Goal: Task Accomplishment & Management: Manage account settings

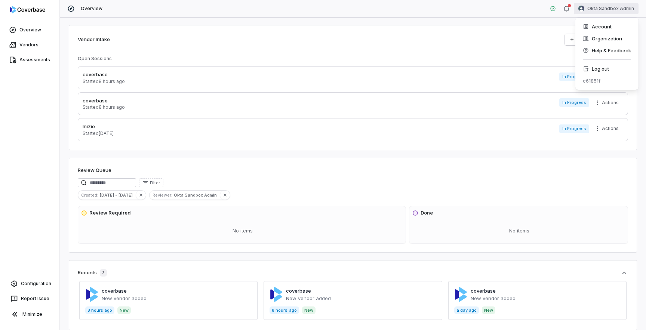
click at [598, 10] on html "Overview Vendors Assessments Configuration Report Issue Minimize Overview Okta …" at bounding box center [323, 165] width 646 height 330
click at [588, 68] on icon at bounding box center [586, 69] width 6 height 6
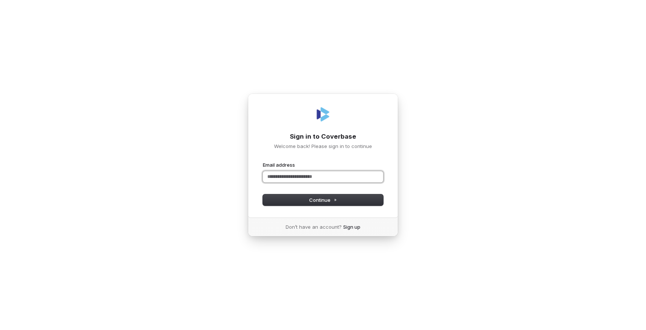
type input "*"
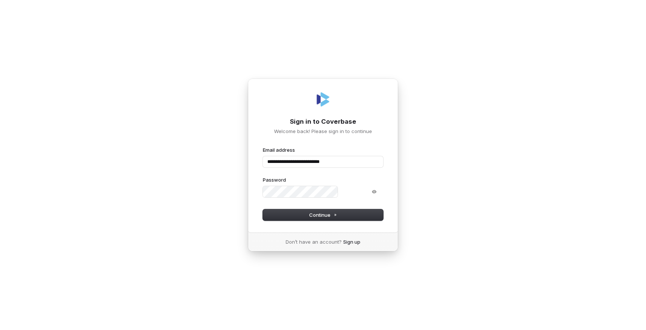
type input "**********"
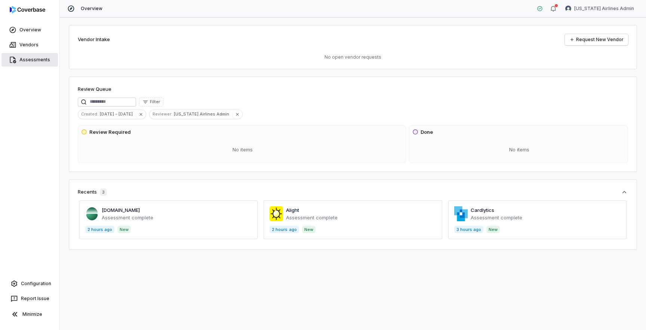
click at [33, 58] on link "Assessments" at bounding box center [29, 59] width 56 height 13
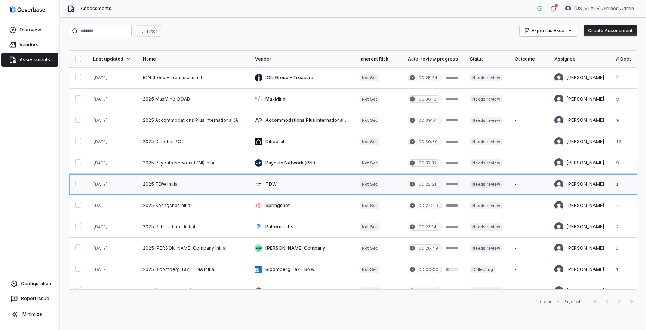
click at [180, 182] on link at bounding box center [193, 184] width 112 height 21
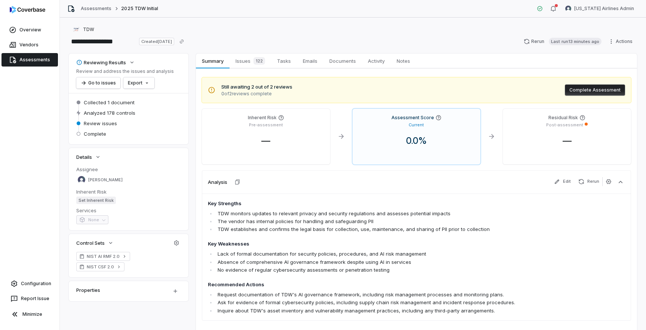
scroll to position [6, 0]
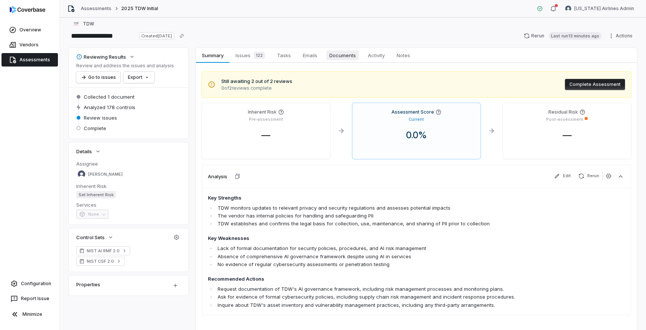
click at [345, 59] on span "Documents" at bounding box center [343, 55] width 33 height 10
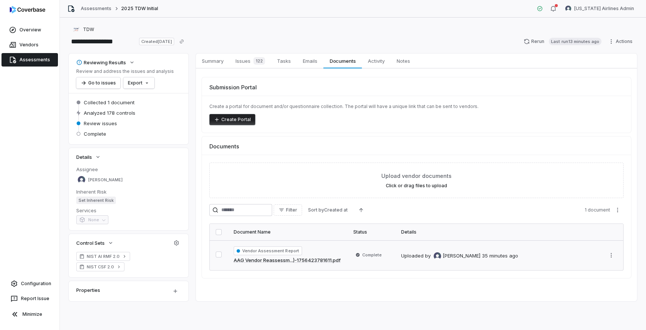
click at [336, 247] on div "Vendor Assessment Report AAG Vendor Reassessm...)-1756423781611.pdf" at bounding box center [288, 256] width 108 height 18
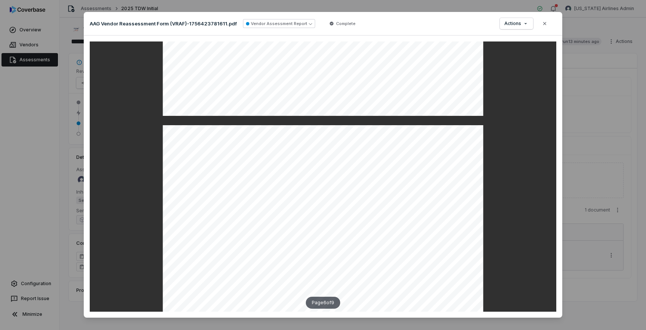
scroll to position [2648, 0]
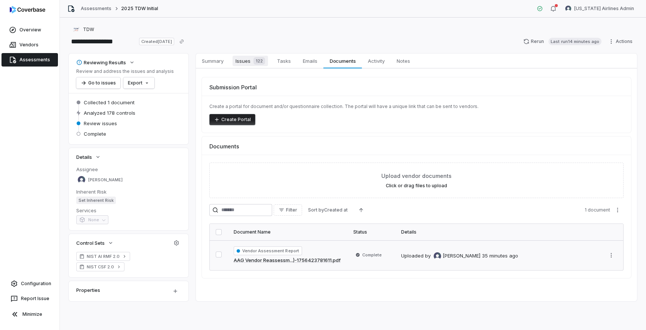
click at [245, 62] on span "Issues 122" at bounding box center [251, 61] width 36 height 10
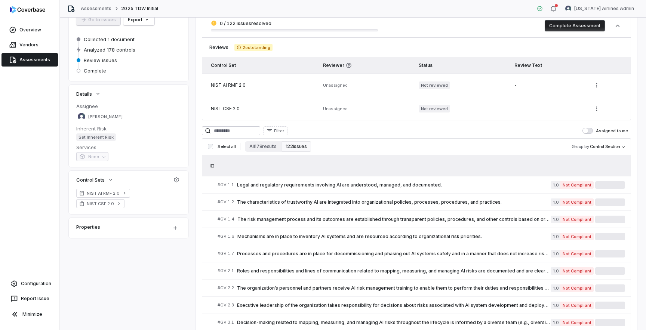
scroll to position [75, 0]
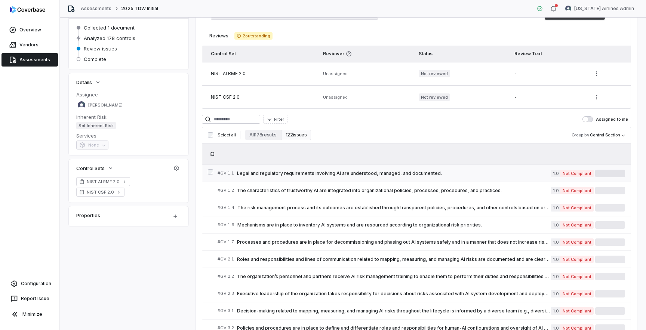
click at [313, 172] on span "Legal and regulatory requirements involving AI are understood, managed, and doc…" at bounding box center [394, 174] width 314 height 6
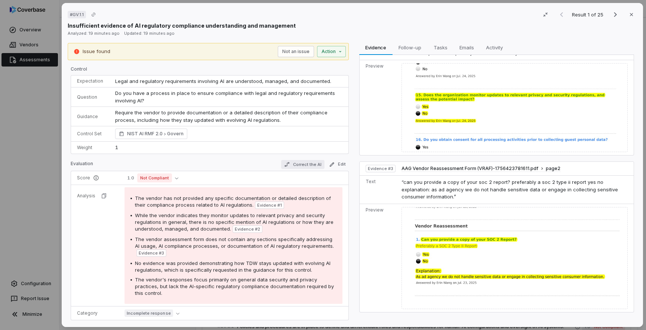
scroll to position [40, 0]
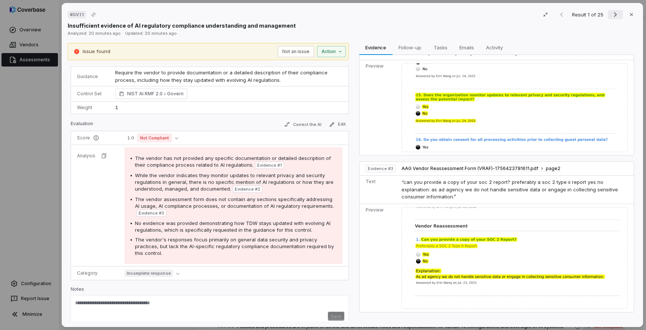
click at [619, 13] on icon "Next result" at bounding box center [615, 14] width 9 height 9
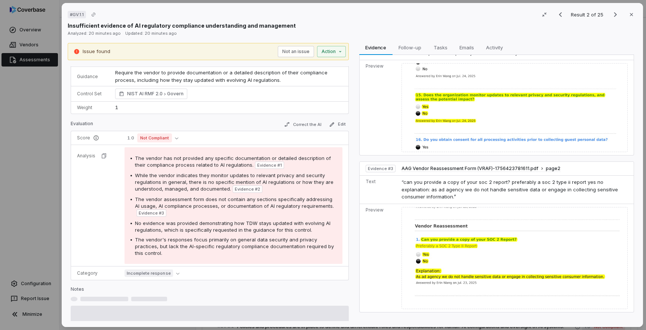
scroll to position [28, 0]
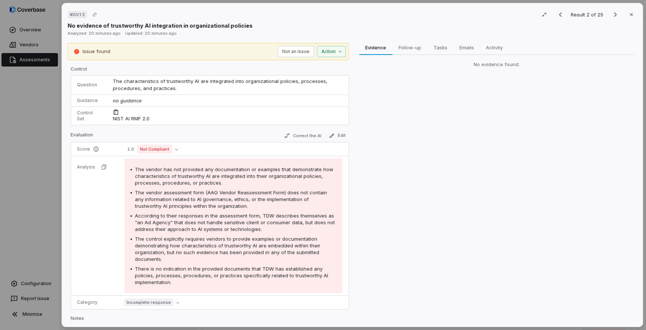
click at [55, 87] on div "# GV.1.2 Result 2 of 25 Close No evidence of trustworthy AI integration in orga…" at bounding box center [323, 165] width 646 height 330
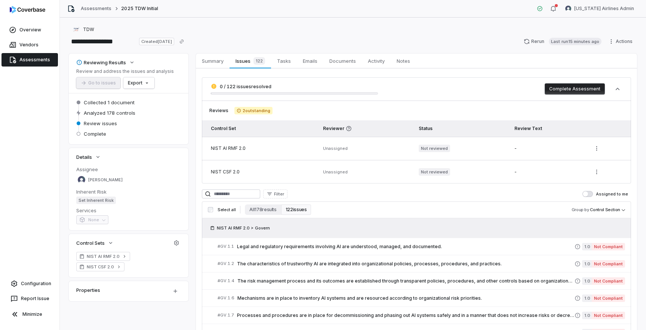
click at [40, 62] on link "Assessments" at bounding box center [29, 59] width 56 height 13
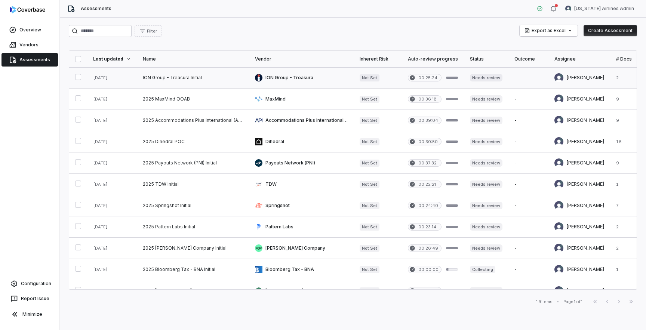
click at [161, 80] on link at bounding box center [193, 77] width 112 height 21
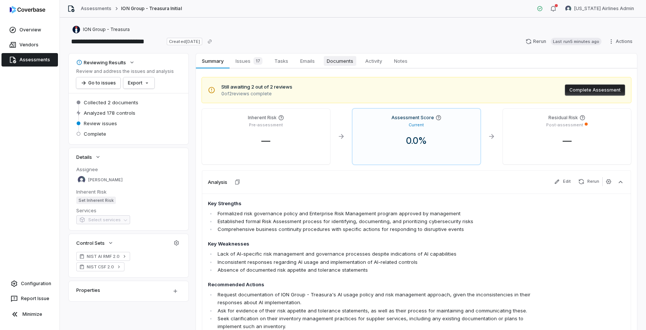
click at [336, 64] on span "Documents" at bounding box center [340, 61] width 33 height 10
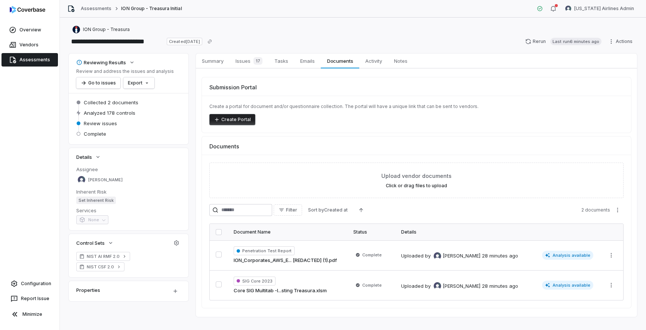
scroll to position [11, 0]
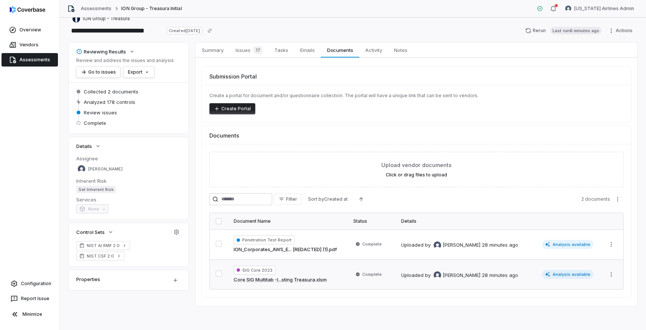
click at [320, 268] on div "SIG Core 2023 Core SIG Multitab -I...sting Treasura.xlsm" at bounding box center [288, 275] width 108 height 18
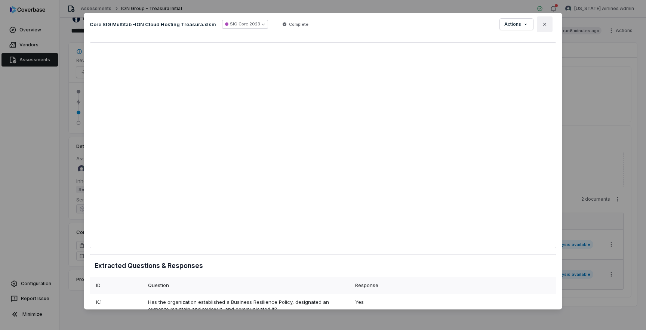
click at [541, 27] on button "Close" at bounding box center [545, 24] width 16 height 16
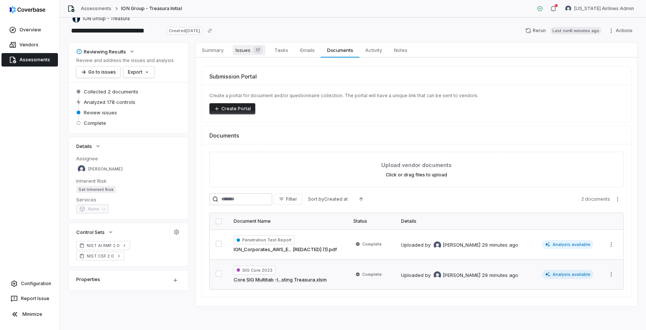
click at [243, 49] on span "Issues 17" at bounding box center [249, 50] width 33 height 10
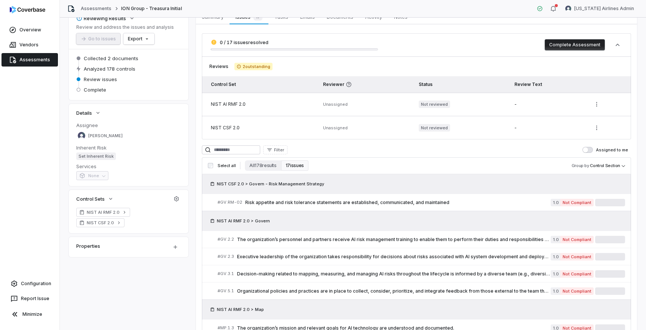
scroll to position [83, 0]
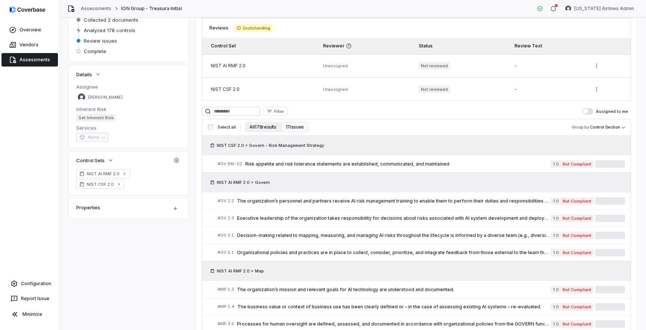
click at [261, 128] on button "All 178 results" at bounding box center [263, 127] width 36 height 10
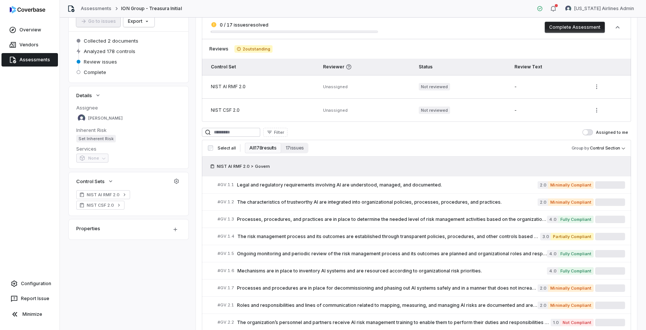
scroll to position [100, 0]
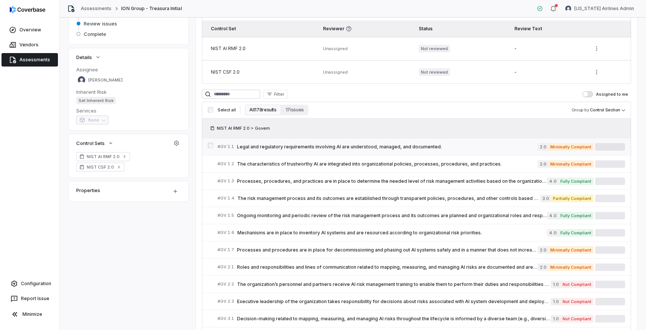
click at [286, 150] on span "Legal and regulatory requirements involving AI are understood, managed, and doc…" at bounding box center [387, 147] width 301 height 6
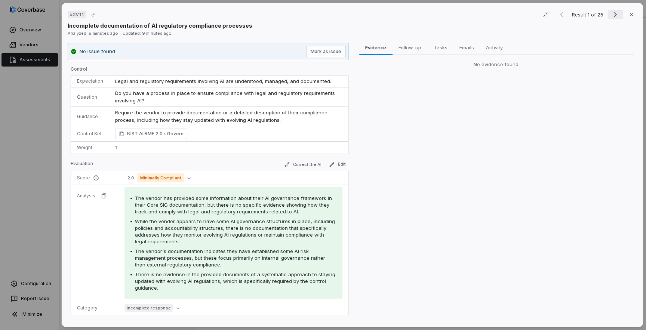
click at [614, 16] on icon "Next result" at bounding box center [615, 14] width 9 height 9
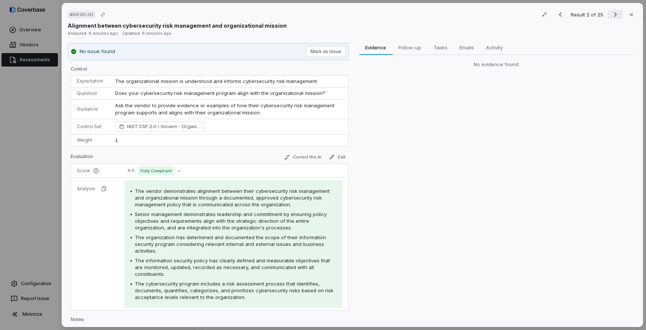
click at [618, 14] on icon "Next result" at bounding box center [615, 14] width 9 height 9
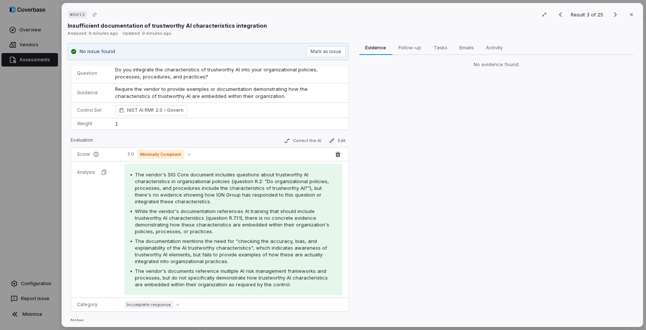
scroll to position [54, 0]
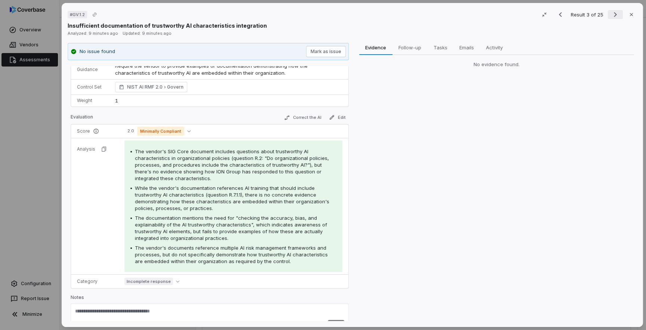
click at [612, 15] on icon "Next result" at bounding box center [615, 14] width 9 height 9
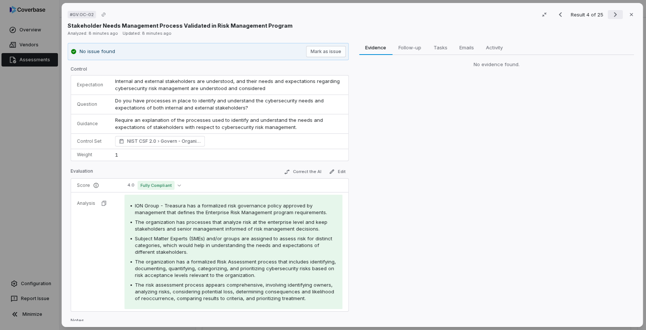
click at [615, 15] on icon "Next result" at bounding box center [615, 14] width 9 height 9
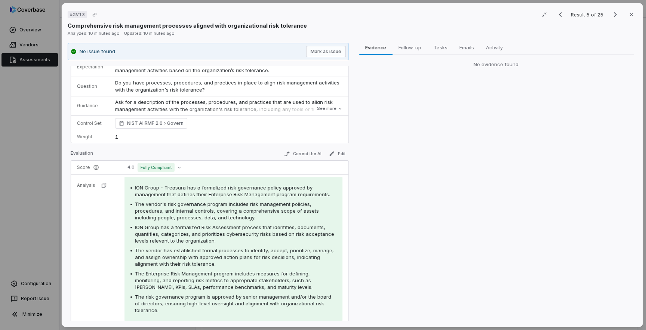
scroll to position [35, 0]
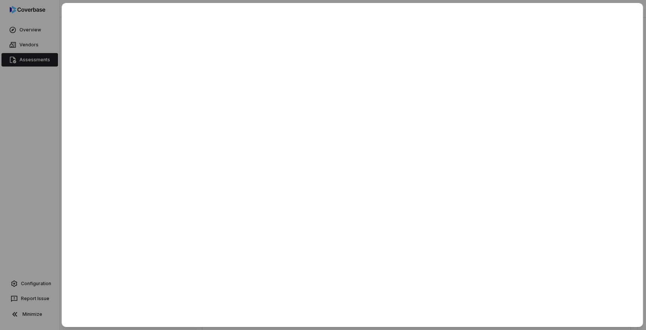
click at [48, 144] on div at bounding box center [323, 165] width 646 height 330
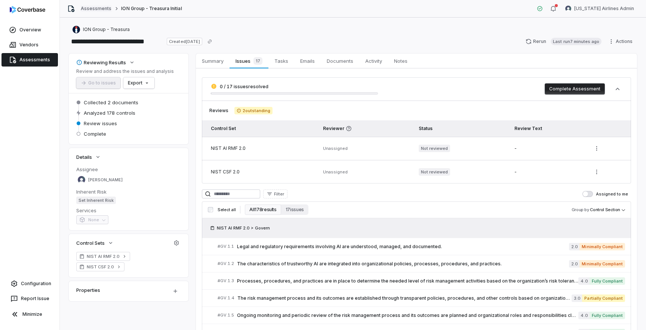
click at [107, 9] on link "Assessments" at bounding box center [96, 9] width 31 height 6
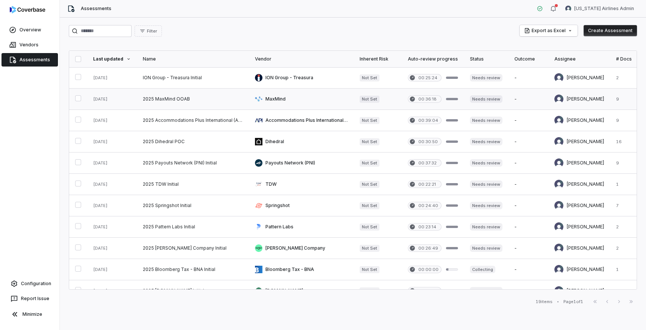
click at [178, 99] on link at bounding box center [193, 99] width 112 height 21
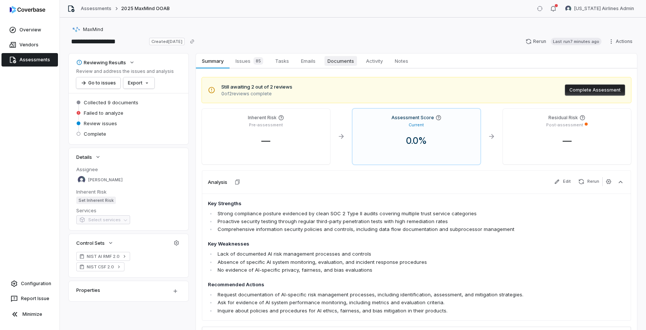
click at [345, 65] on span "Documents" at bounding box center [341, 61] width 33 height 10
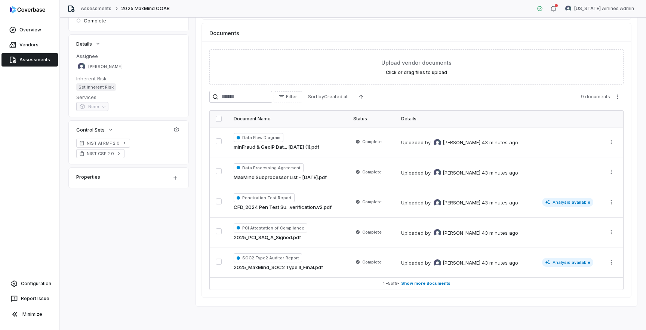
scroll to position [113, 0]
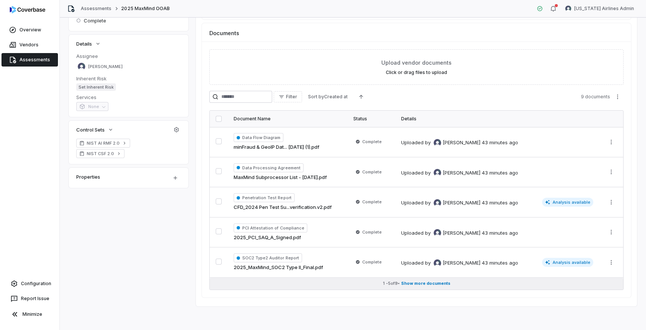
click at [422, 287] on button "1 - 5 of 9 • Show more documents" at bounding box center [417, 284] width 414 height 12
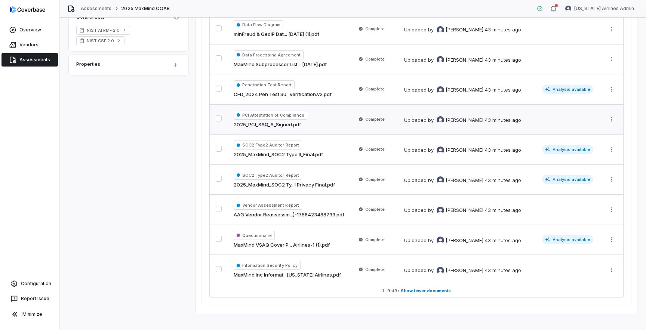
scroll to position [228, 0]
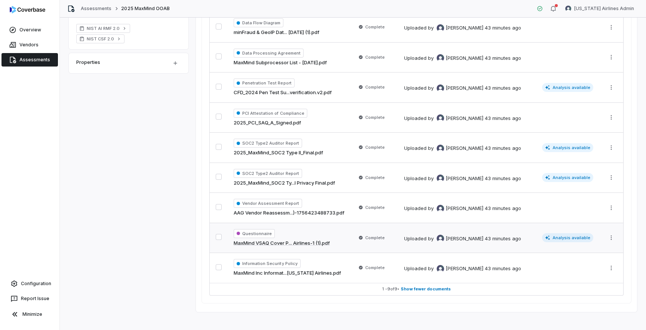
click at [322, 232] on div "Questionnaire MaxMind VSAQ Cover P... Airlines-1 (1).pdf" at bounding box center [289, 238] width 111 height 18
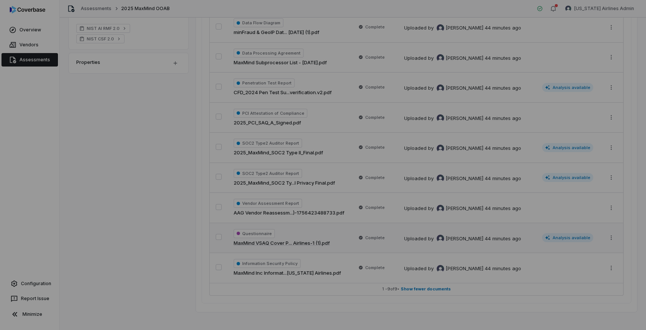
click at [52, 141] on div "Document Preview" at bounding box center [323, 165] width 646 height 330
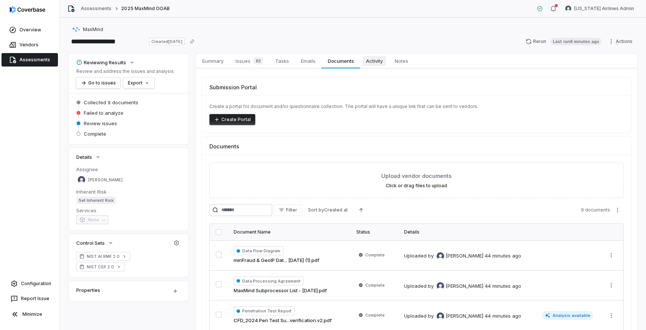
click at [376, 56] on span "Activity" at bounding box center [374, 61] width 23 height 10
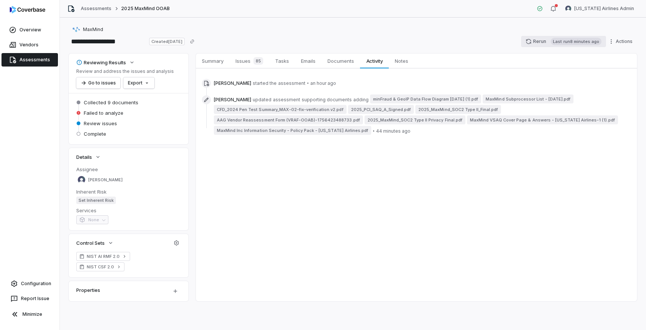
click at [539, 40] on button "Rerun Last run 8 minutes ago" at bounding box center [563, 41] width 85 height 11
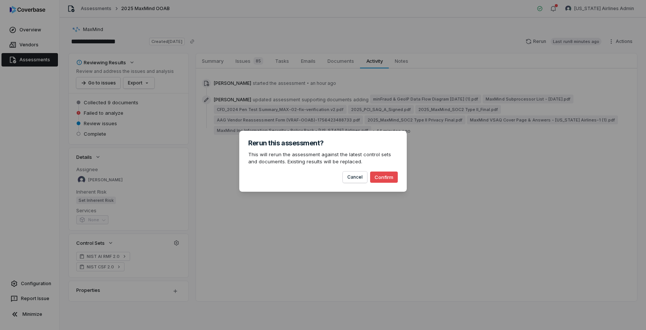
click at [386, 178] on button "Confirm" at bounding box center [384, 177] width 28 height 11
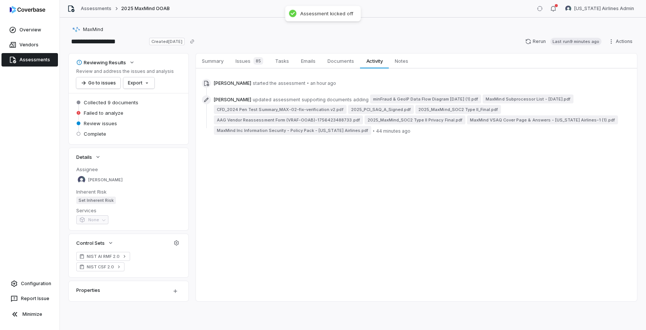
click at [37, 60] on link "Assessments" at bounding box center [29, 59] width 56 height 13
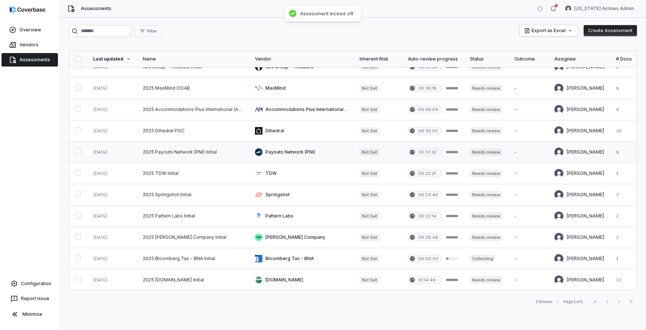
scroll to position [17, 0]
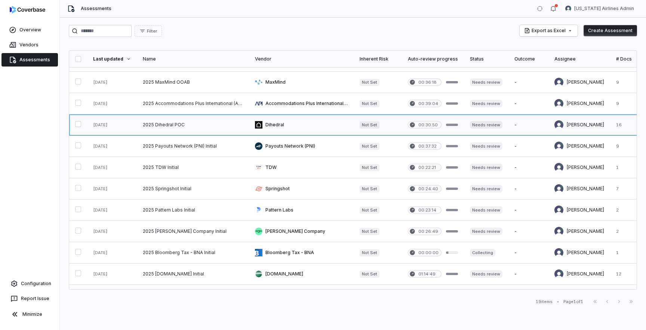
click at [162, 121] on link at bounding box center [193, 124] width 112 height 21
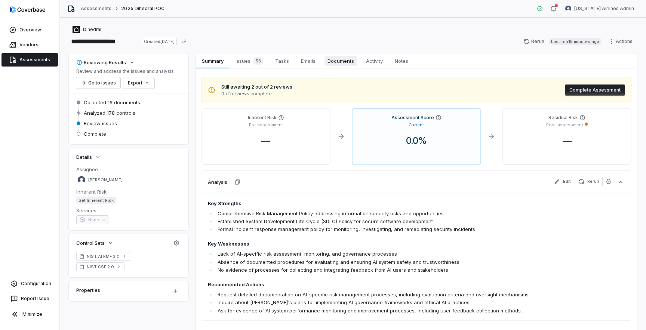
click at [342, 60] on span "Documents" at bounding box center [341, 61] width 33 height 10
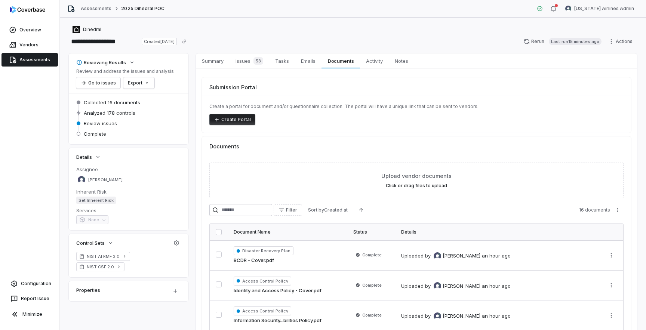
scroll to position [94, 0]
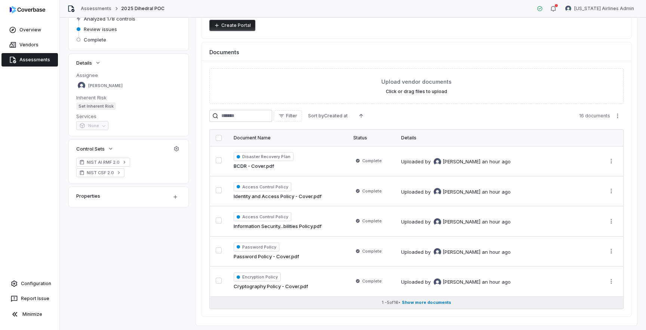
click at [435, 301] on span "Show more documents" at bounding box center [426, 303] width 49 height 6
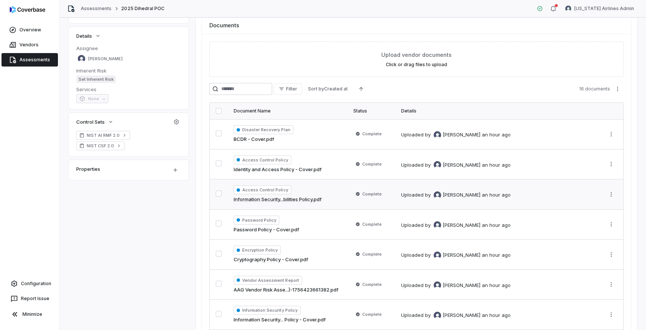
scroll to position [0, 0]
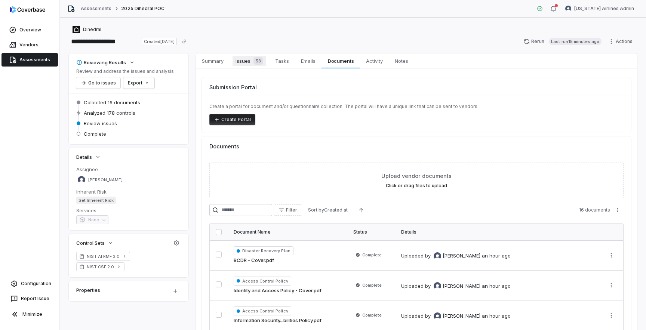
click at [241, 61] on span "Issues 53" at bounding box center [250, 61] width 34 height 10
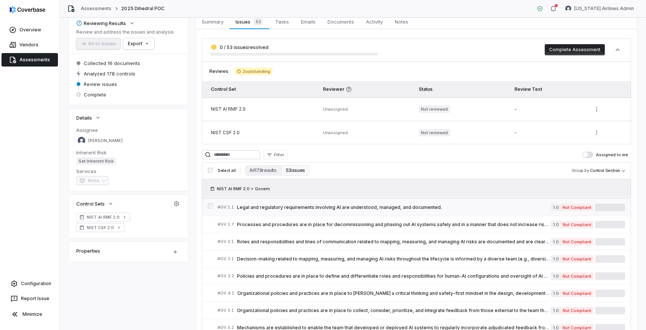
scroll to position [88, 0]
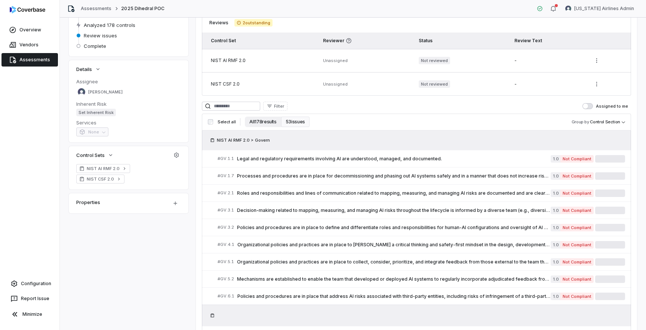
click at [256, 123] on button "All 178 results" at bounding box center [263, 122] width 36 height 10
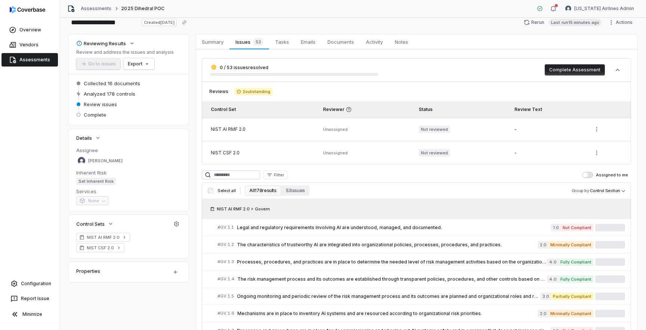
scroll to position [73, 0]
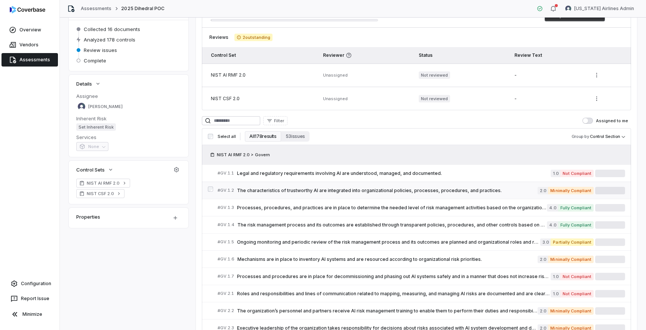
click at [379, 196] on link "# GV.1.2 The characteristics of trustworthy AI are integrated into organization…" at bounding box center [422, 190] width 408 height 17
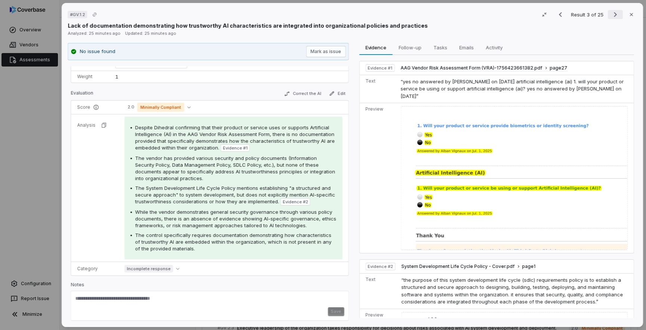
click at [614, 16] on icon "Next result" at bounding box center [615, 14] width 9 height 9
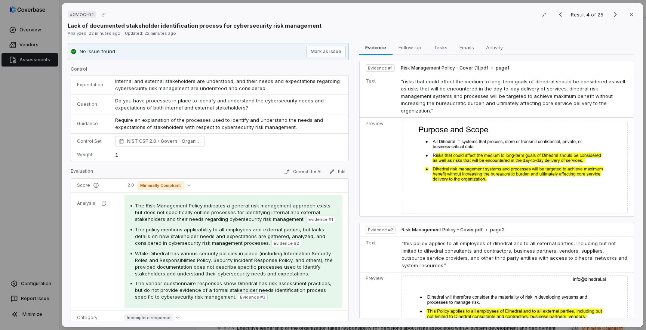
click at [616, 19] on div "Result 4 of 25 Close" at bounding box center [595, 14] width 84 height 11
click at [615, 14] on icon "Next result" at bounding box center [615, 14] width 9 height 9
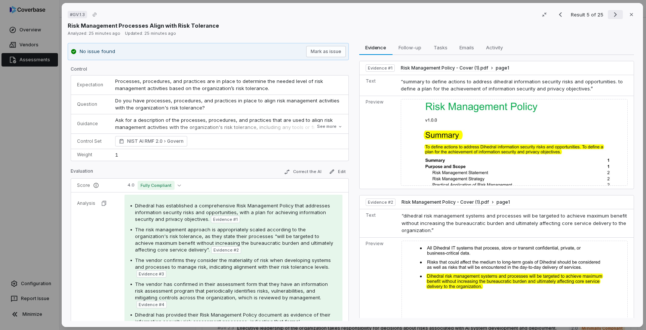
click at [614, 15] on icon "Next result" at bounding box center [615, 14] width 9 height 9
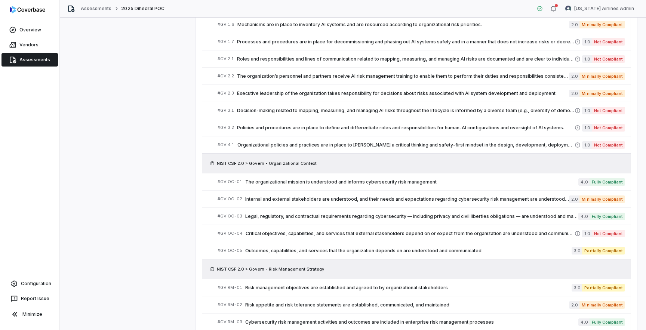
scroll to position [431, 0]
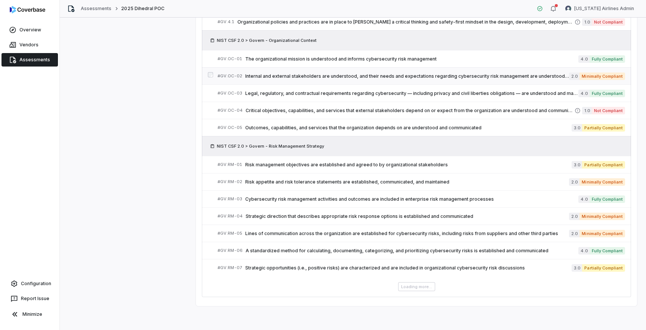
click at [377, 78] on span "Internal and external stakeholders are understood, and their needs and expectat…" at bounding box center [407, 76] width 324 height 6
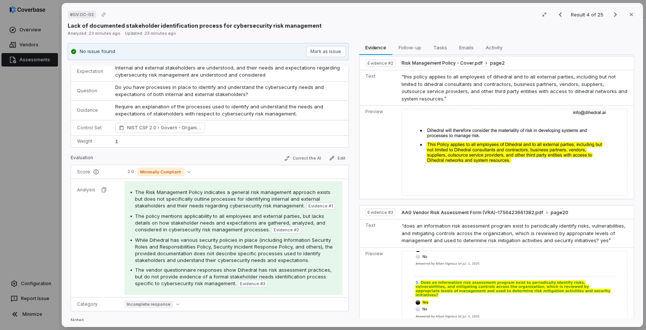
scroll to position [179, 0]
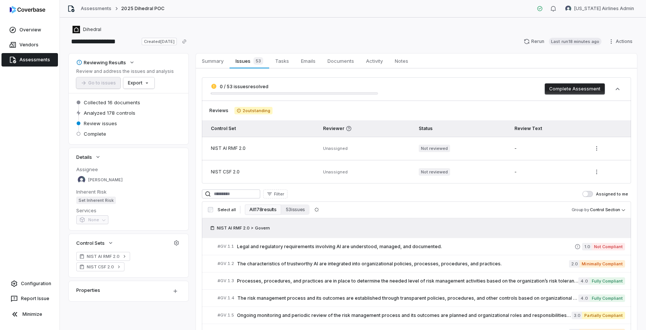
click at [223, 29] on div "Dihedral" at bounding box center [353, 29] width 569 height 9
click at [94, 9] on link "Assessments" at bounding box center [96, 9] width 31 height 6
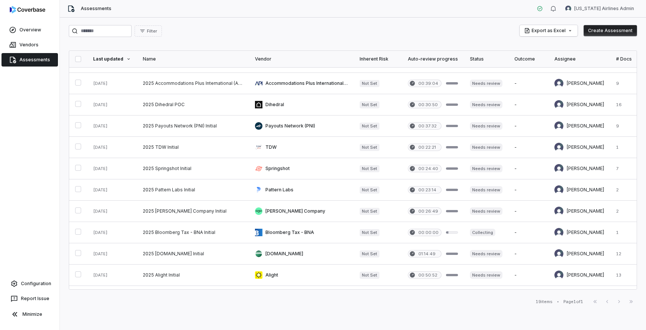
scroll to position [42, 0]
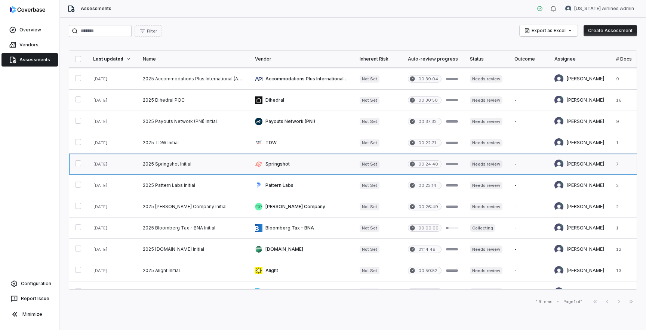
click at [192, 169] on link at bounding box center [193, 164] width 112 height 21
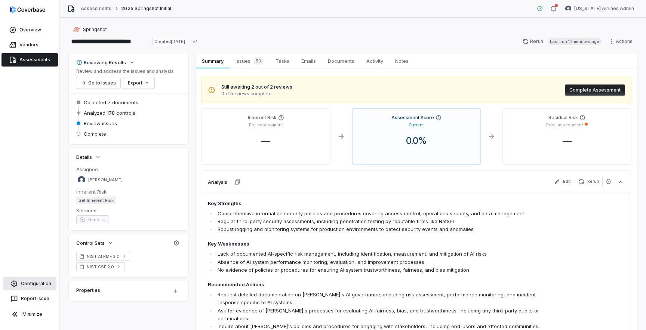
click at [38, 283] on link "Configuration" at bounding box center [29, 283] width 53 height 13
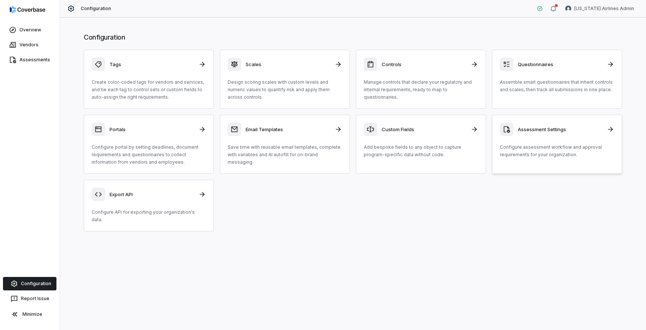
click at [545, 153] on p "Configure assessment workflow and approval requirements for your organization." at bounding box center [557, 151] width 114 height 15
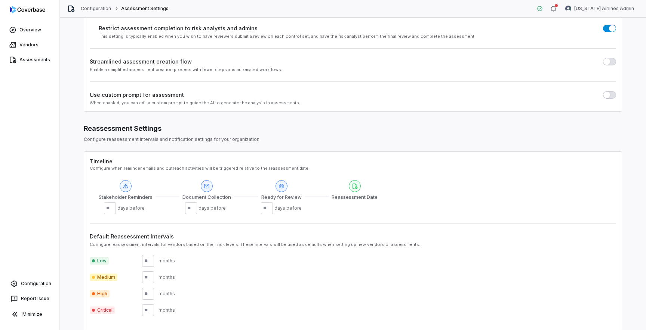
scroll to position [98, 0]
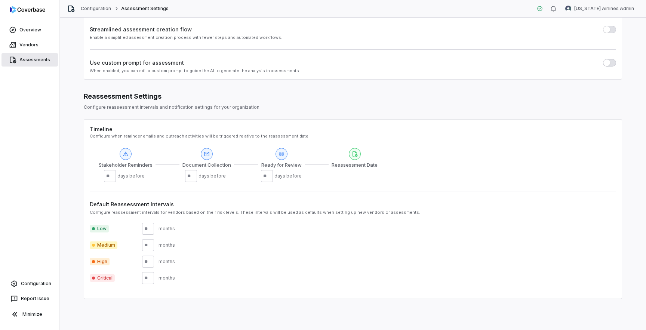
click at [36, 61] on link "Assessments" at bounding box center [29, 59] width 56 height 13
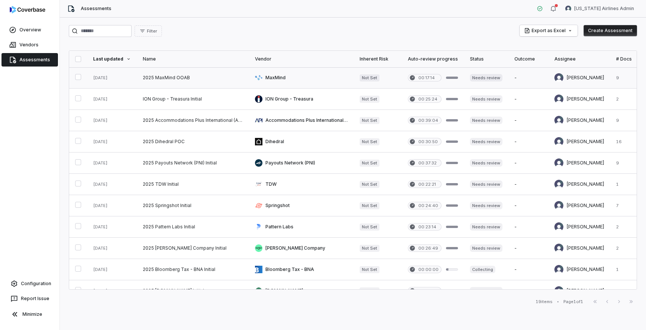
click at [168, 82] on link at bounding box center [193, 77] width 112 height 21
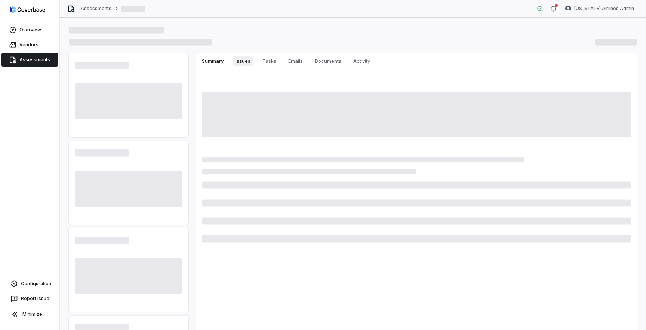
click at [238, 60] on span "Issues" at bounding box center [243, 61] width 21 height 10
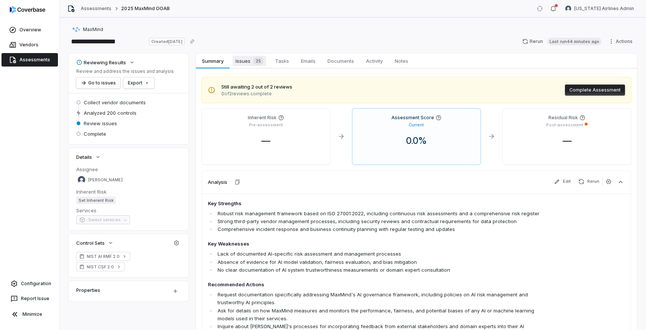
click at [252, 61] on div "25" at bounding box center [257, 60] width 13 height 7
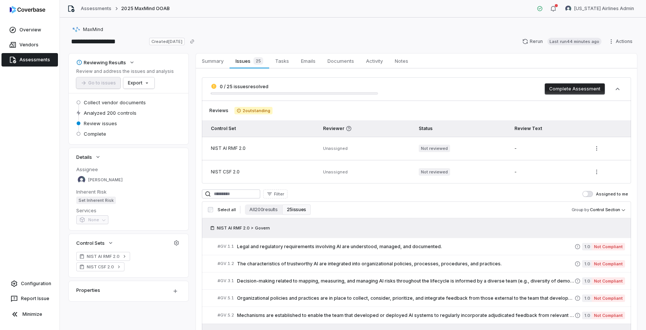
scroll to position [76, 0]
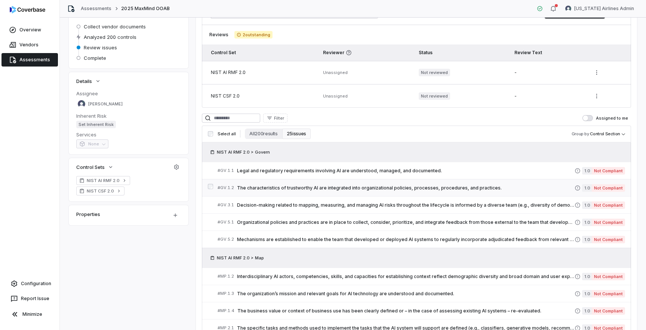
click at [340, 193] on link "# GV.1.2 The characteristics of trustworthy AI are integrated into organization…" at bounding box center [422, 188] width 408 height 17
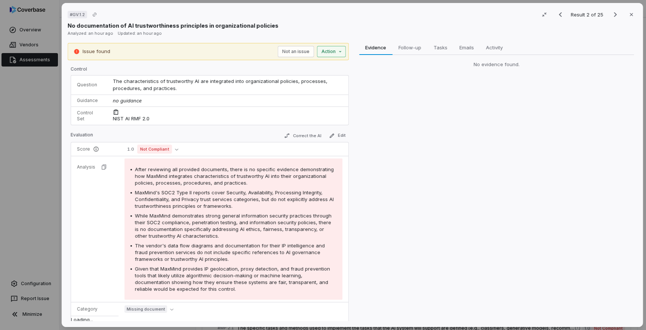
click at [329, 50] on div "# GV.1.2 Result 2 of 25 Close No documentation of AI trustworthiness principles…" at bounding box center [323, 165] width 646 height 330
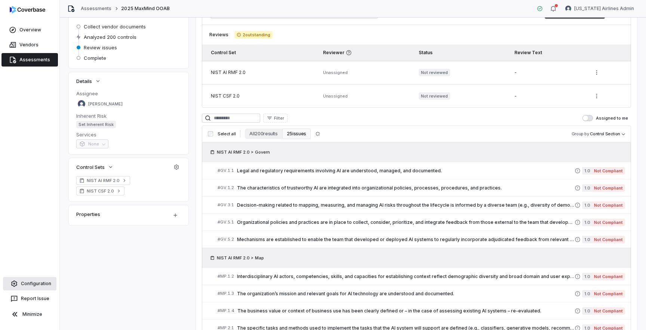
click at [30, 283] on link "Configuration" at bounding box center [29, 283] width 53 height 13
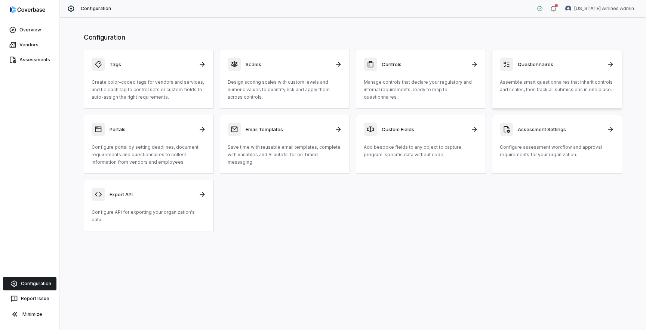
click at [533, 100] on link "Questionnaires Assemble smart questionnaires that inherit controls and scales, …" at bounding box center [557, 79] width 130 height 59
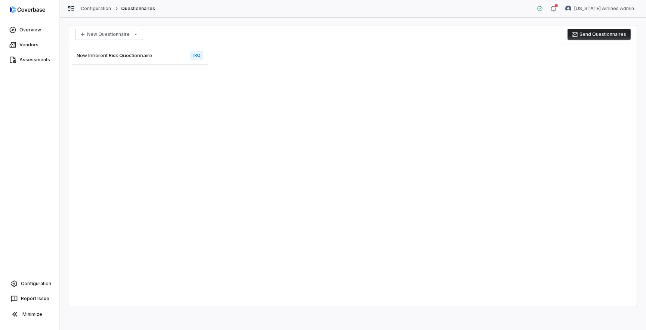
click at [164, 54] on div "New Inherent Risk Questionnaire IRQ" at bounding box center [140, 55] width 136 height 18
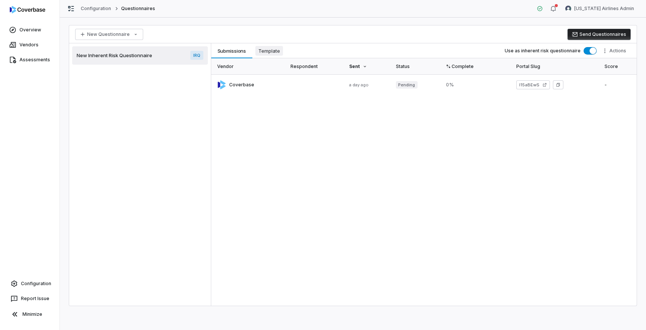
click at [270, 54] on span "Template" at bounding box center [269, 51] width 28 height 10
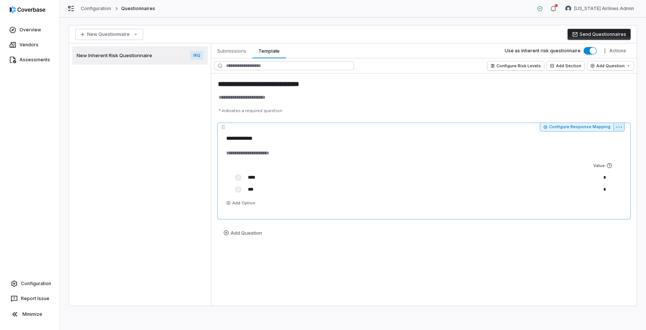
click at [621, 129] on html "**********" at bounding box center [323, 165] width 646 height 330
type textarea "*"
click at [31, 285] on link "Configuration" at bounding box center [29, 283] width 53 height 13
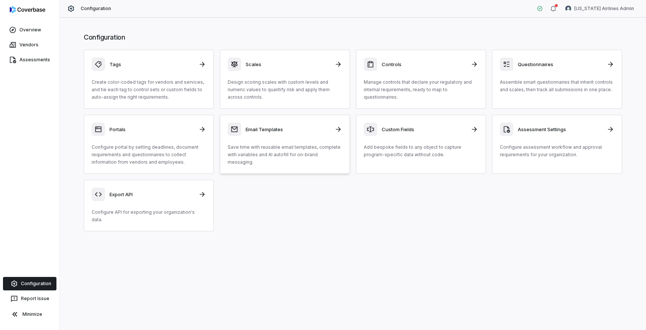
click at [276, 122] on link "Email Templates Save time with reusable email templates, complete with variable…" at bounding box center [285, 144] width 130 height 59
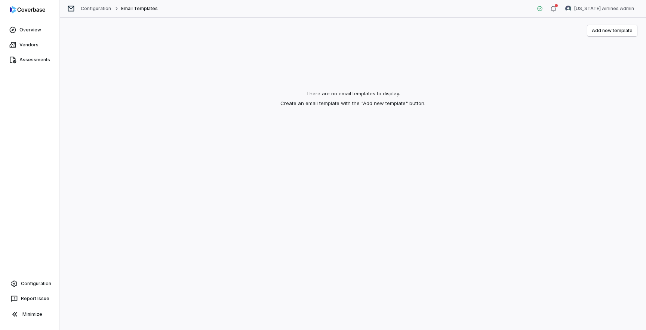
click at [436, 217] on div "Add new template There are no email templates to display. Create an email templ…" at bounding box center [353, 174] width 587 height 313
